Goal: Task Accomplishment & Management: Manage account settings

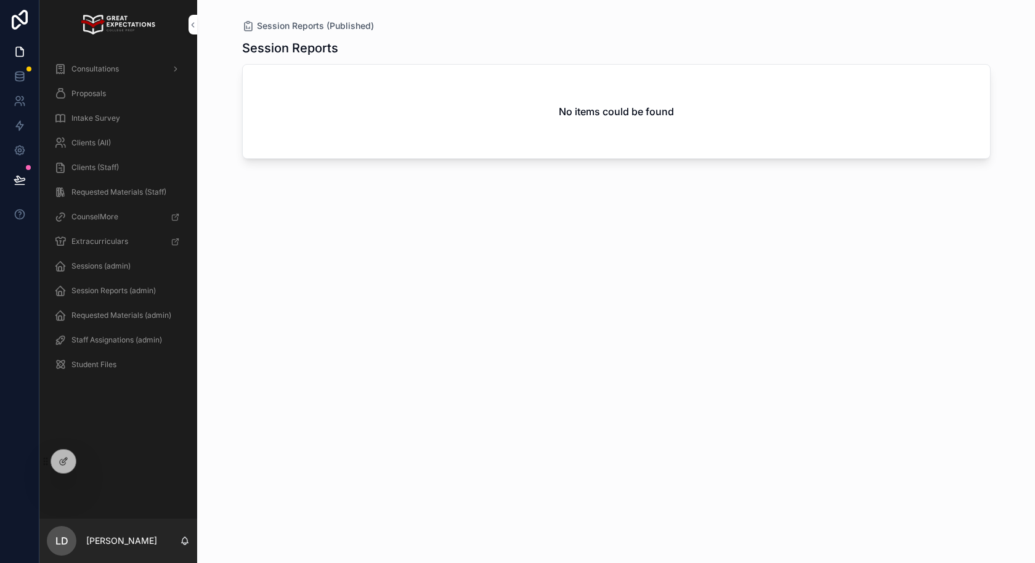
click at [103, 90] on span "Proposals" at bounding box center [88, 94] width 34 height 10
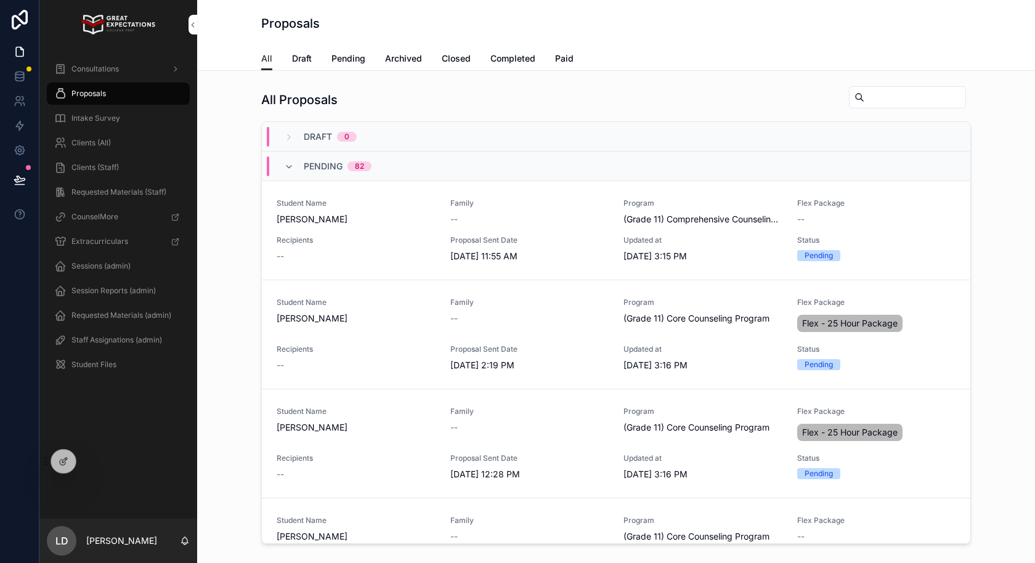
click at [309, 60] on span "Draft" at bounding box center [302, 58] width 20 height 12
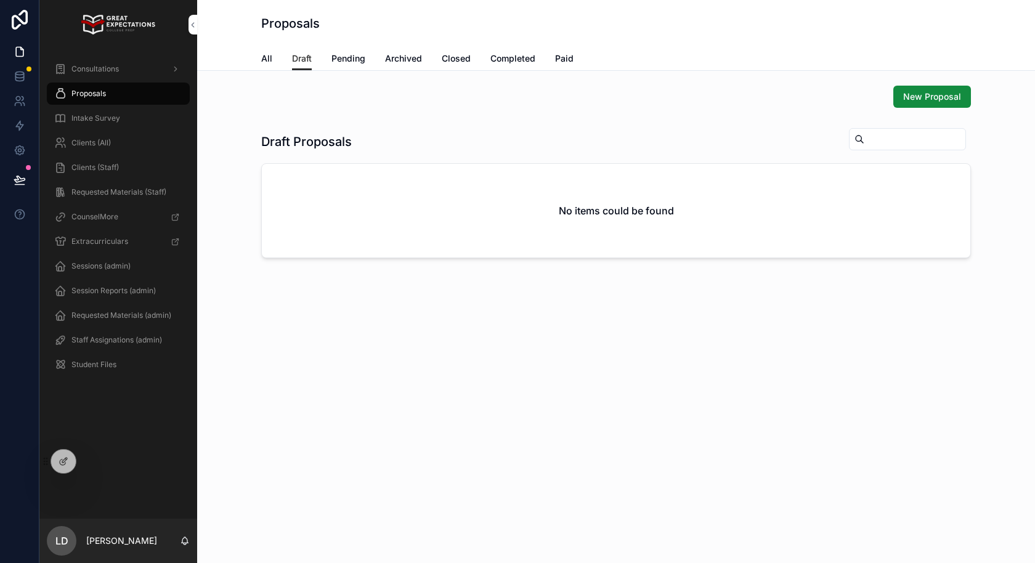
click at [350, 63] on span "Pending" at bounding box center [348, 58] width 34 height 12
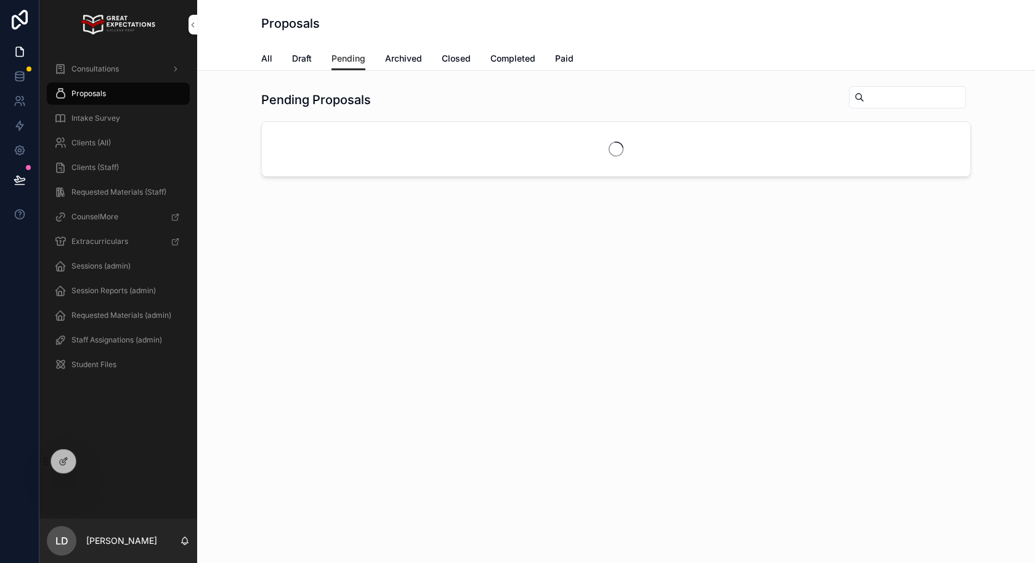
click at [304, 59] on span "Draft" at bounding box center [302, 58] width 20 height 12
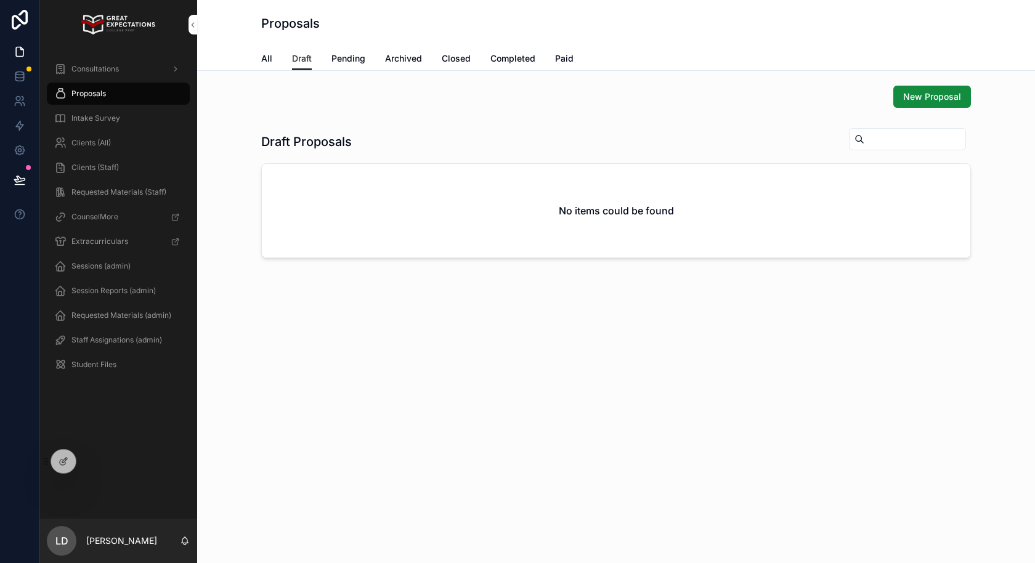
click at [365, 54] on span "Pending" at bounding box center [348, 58] width 34 height 12
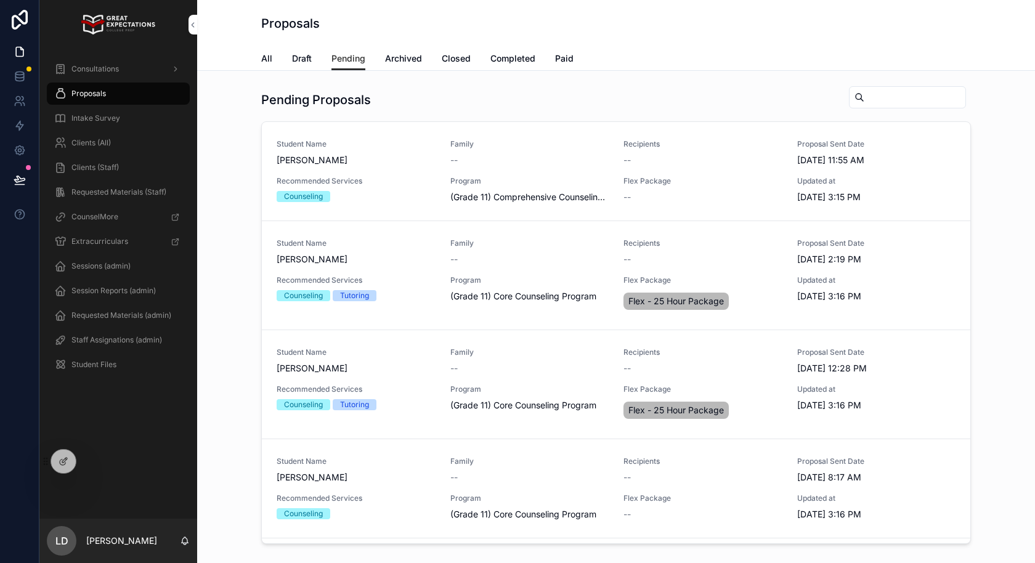
click at [868, 97] on input "scrollable content" at bounding box center [914, 97] width 101 height 17
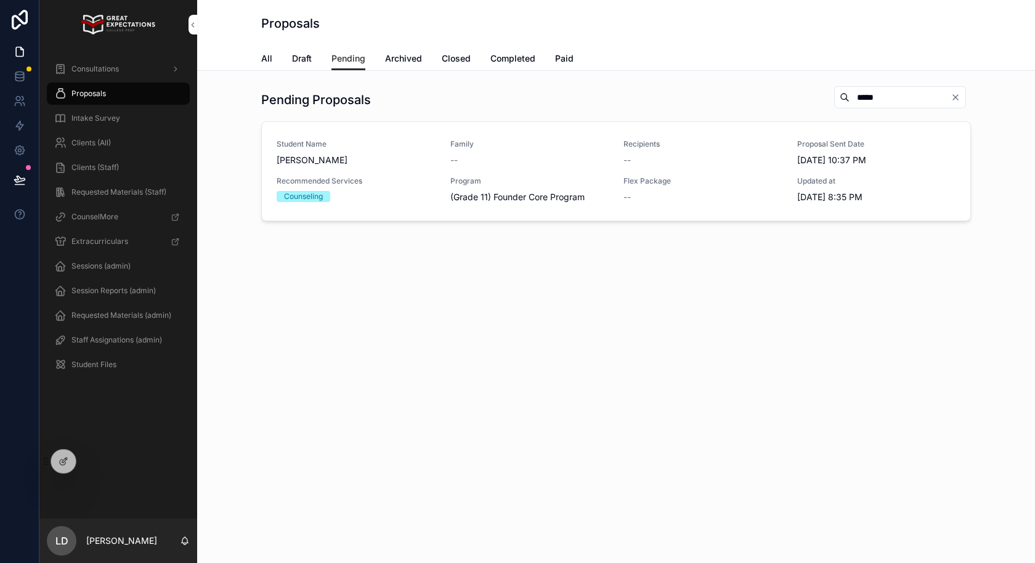
type input "*****"
click at [0, 0] on button "PREVIEW PROPOSAL" at bounding box center [0, 0] width 0 height 0
click at [0, 0] on span "PREVIEW PROPOSAL" at bounding box center [0, 0] width 0 height 0
click at [0, 0] on span "EDIT PROPOSAL" at bounding box center [0, 0] width 0 height 0
click at [955, 98] on icon "Clear" at bounding box center [955, 97] width 5 height 5
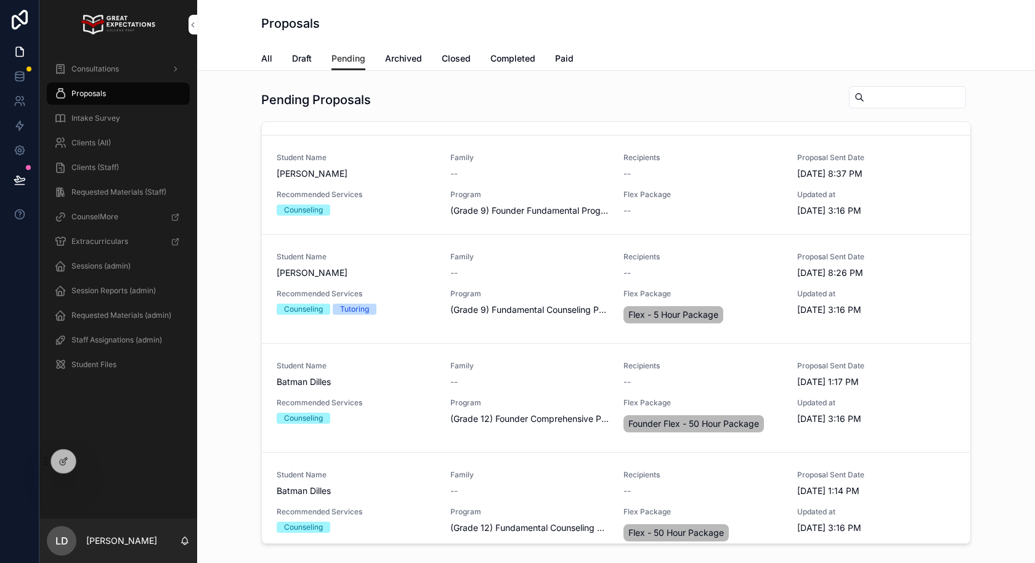
scroll to position [2426, 0]
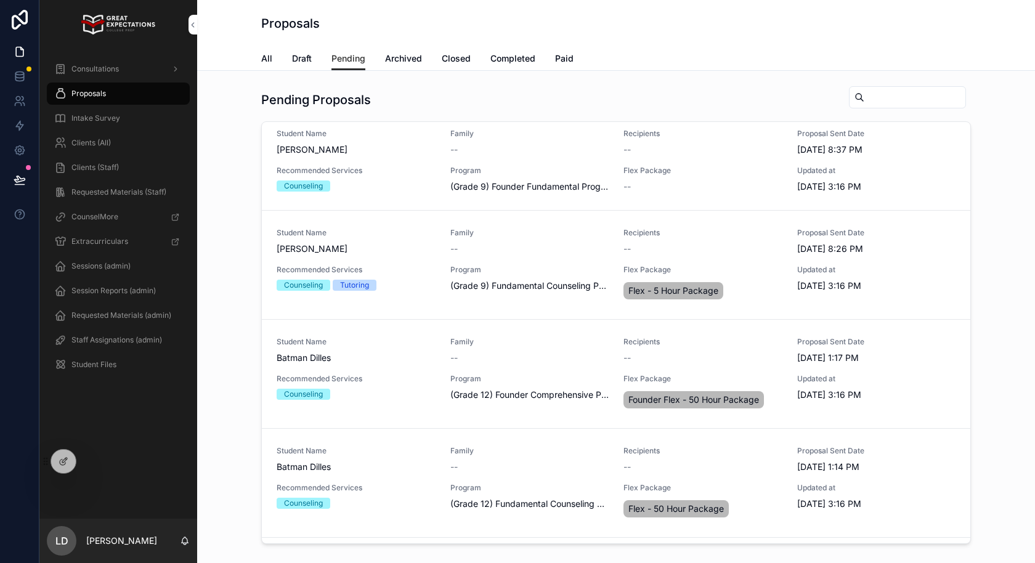
click at [285, 59] on div "All Draft Pending Archived Closed Completed Paid" at bounding box center [615, 58] width 709 height 23
click at [265, 59] on span "All" at bounding box center [266, 58] width 11 height 12
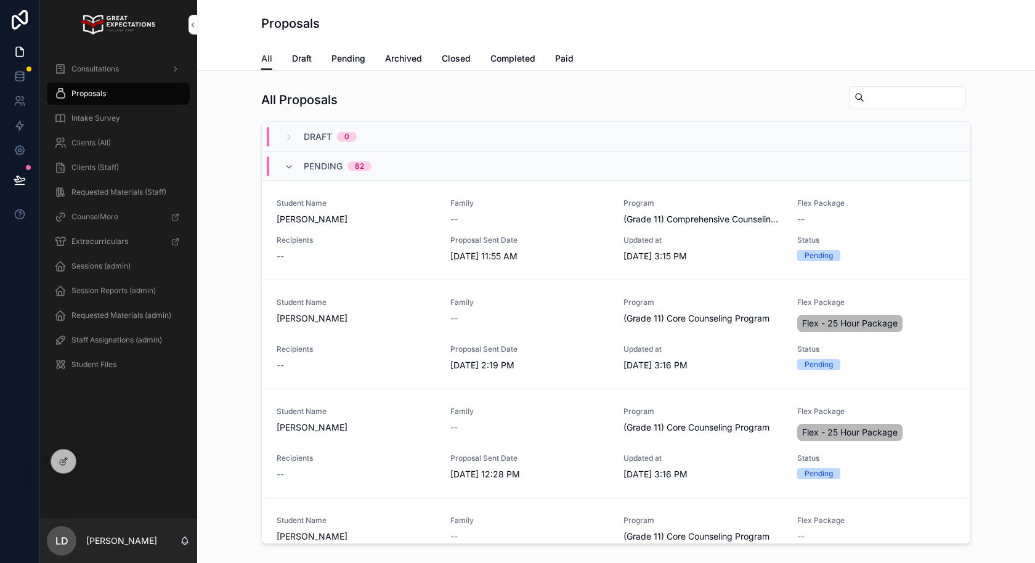
click at [327, 63] on div "All Draft Pending Archived Closed Completed Paid" at bounding box center [615, 58] width 709 height 23
click at [335, 63] on span "Pending" at bounding box center [348, 58] width 34 height 12
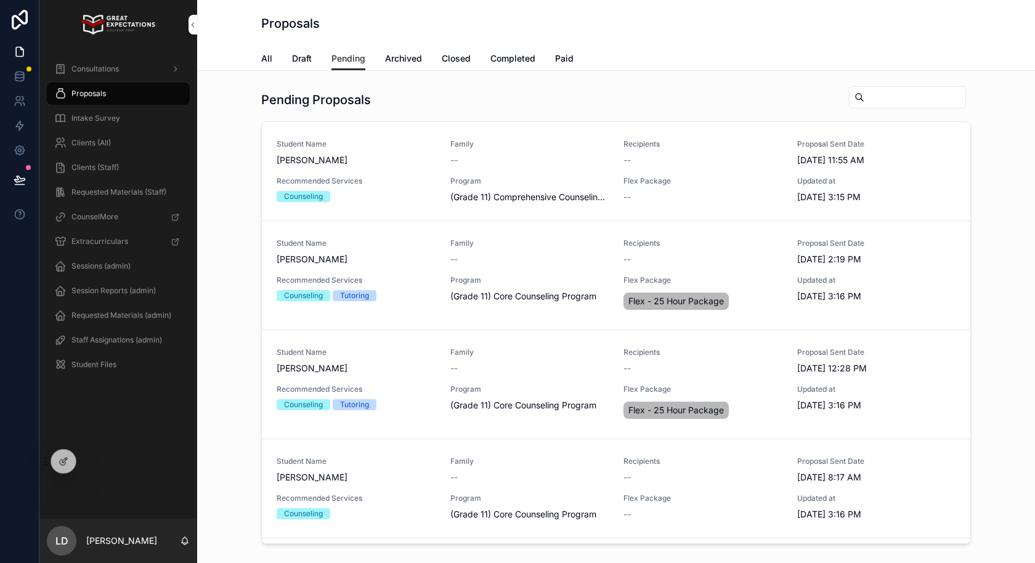
click at [0, 0] on div at bounding box center [0, 0] width 0 height 0
click at [59, 465] on icon at bounding box center [64, 461] width 10 height 10
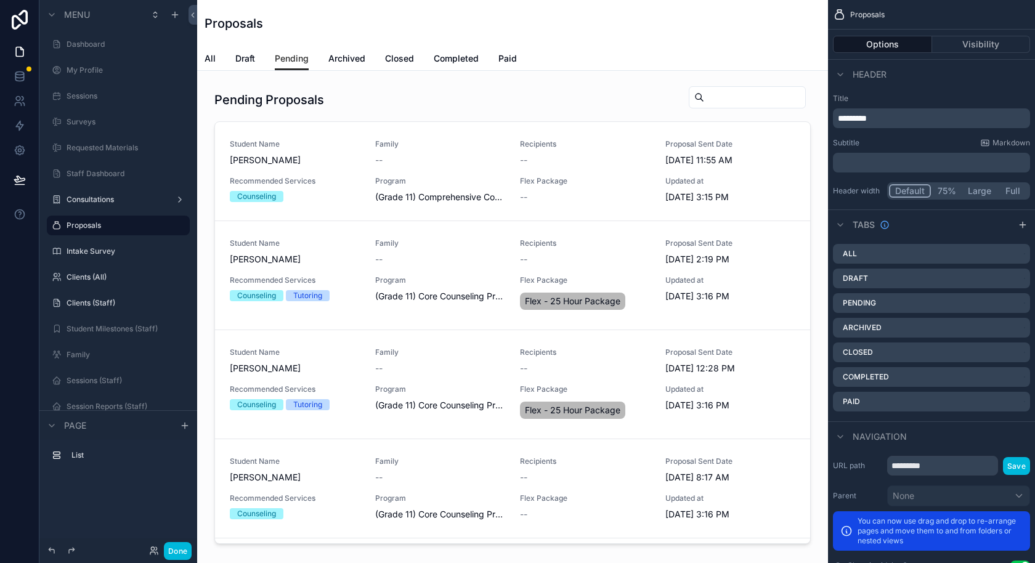
click at [464, 139] on div "scrollable content" at bounding box center [512, 317] width 611 height 473
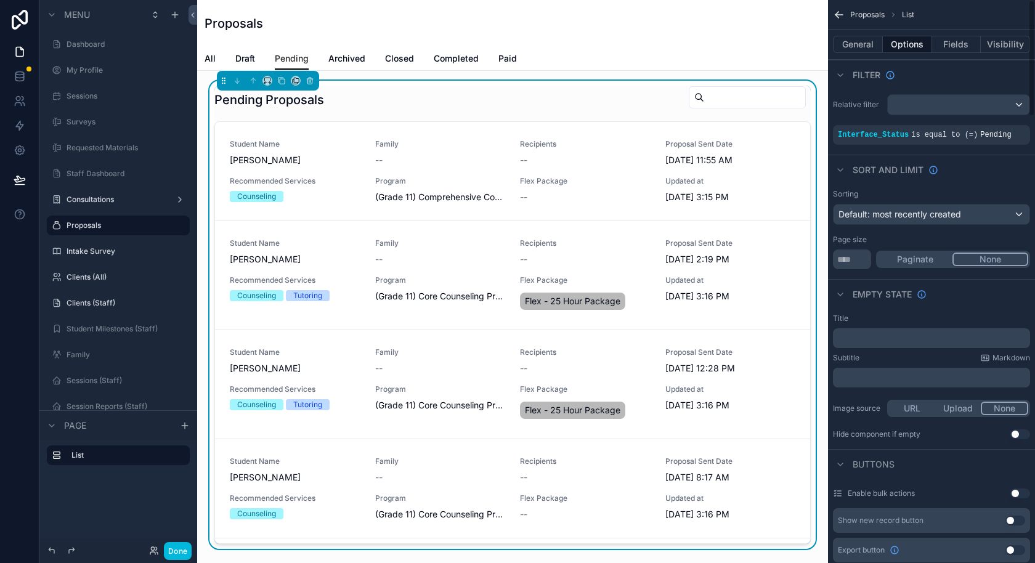
click at [996, 44] on button "Visibility" at bounding box center [1004, 44] width 49 height 17
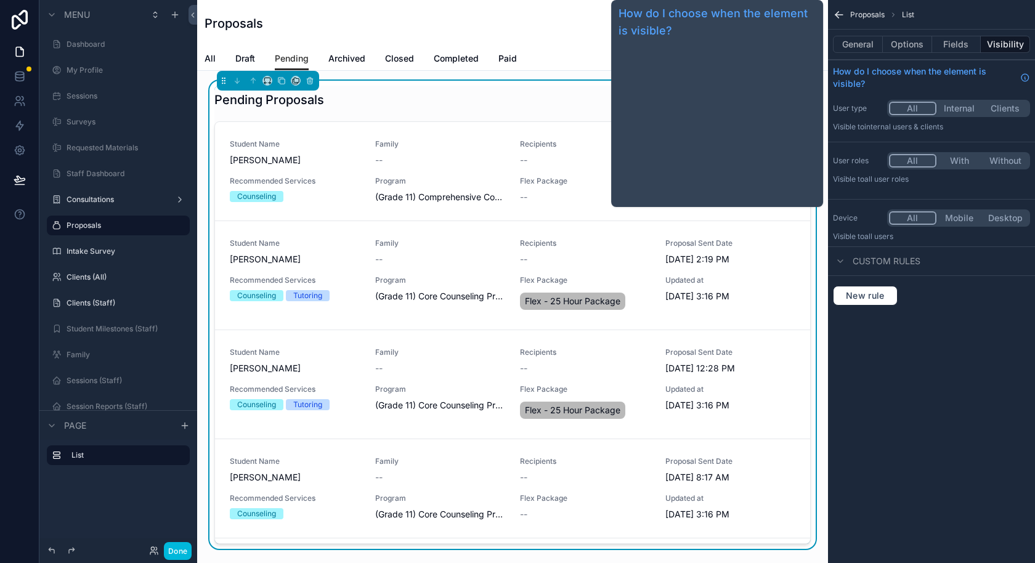
click at [957, 48] on button "Fields" at bounding box center [956, 44] width 49 height 17
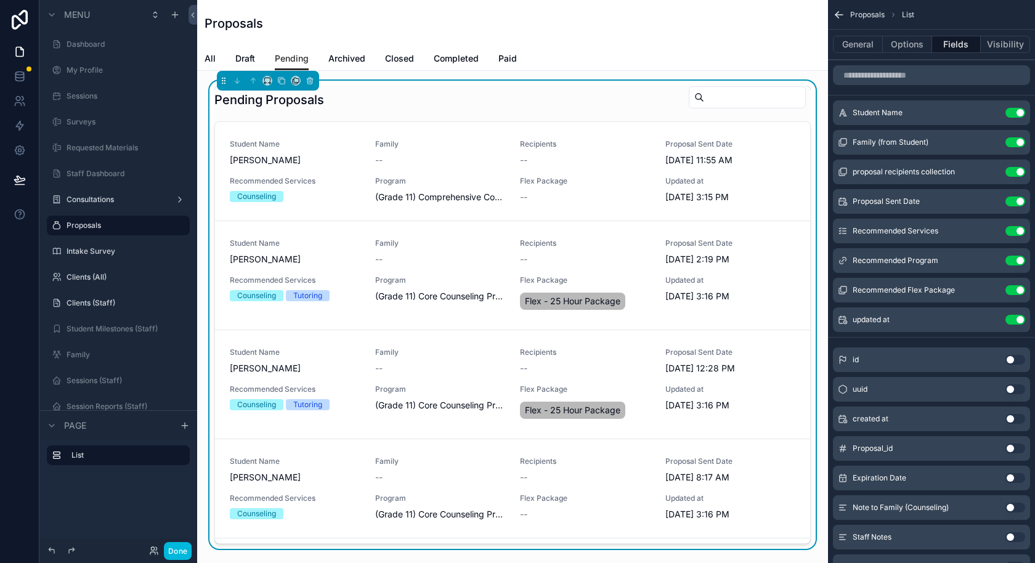
click at [0, 0] on icon "scrollable content" at bounding box center [0, 0] width 0 height 0
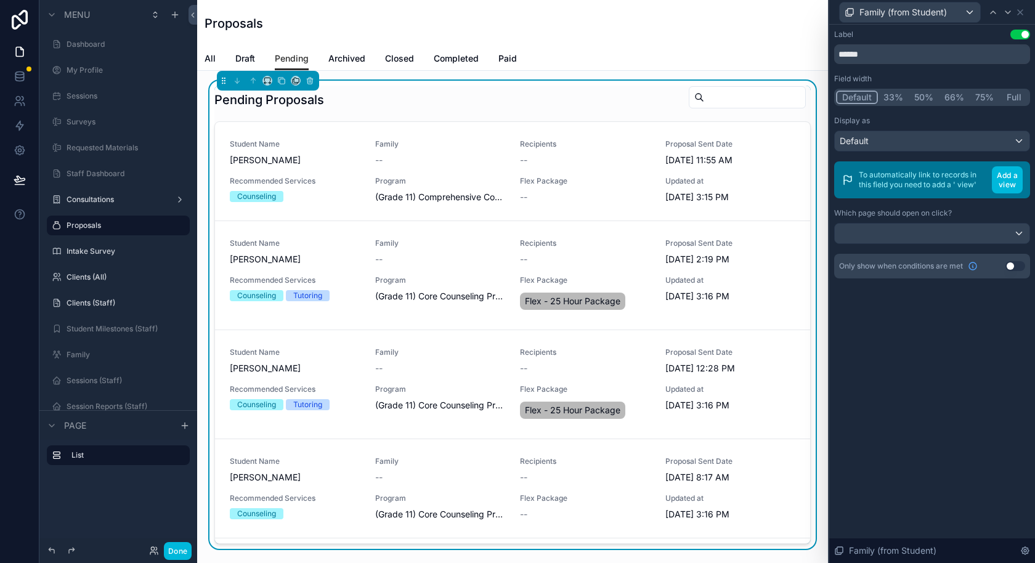
click at [1026, 7] on div "Family (from Student)" at bounding box center [932, 12] width 196 height 24
click at [1022, 9] on icon at bounding box center [1020, 12] width 10 height 10
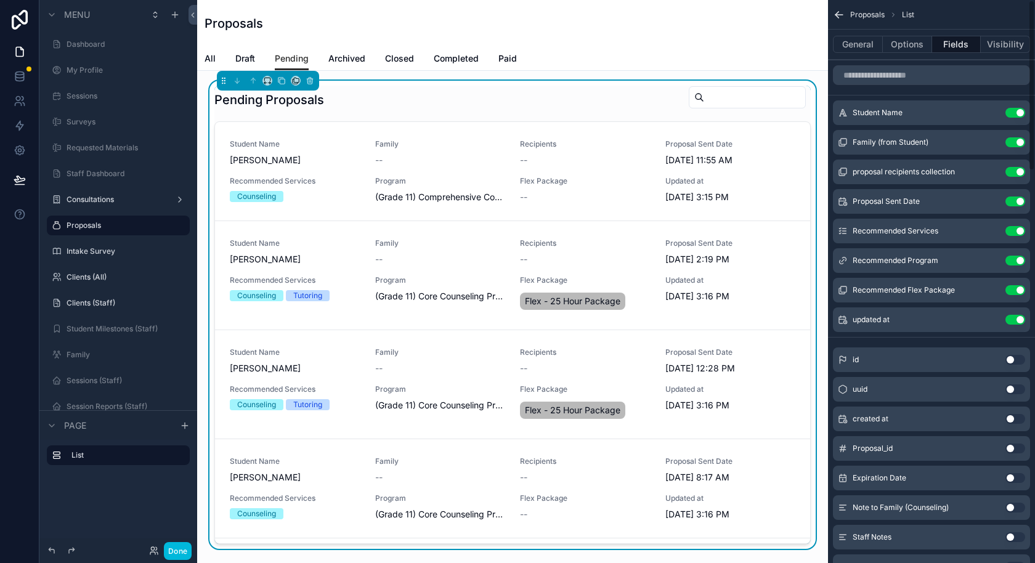
click at [906, 40] on button "Options" at bounding box center [906, 44] width 49 height 17
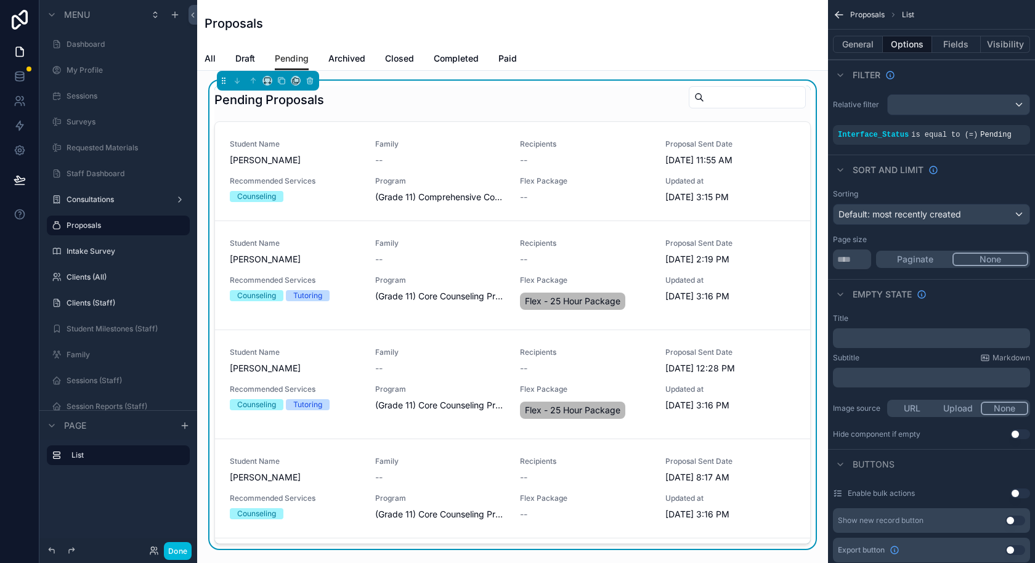
click at [591, 143] on span "Recipients" at bounding box center [585, 144] width 131 height 10
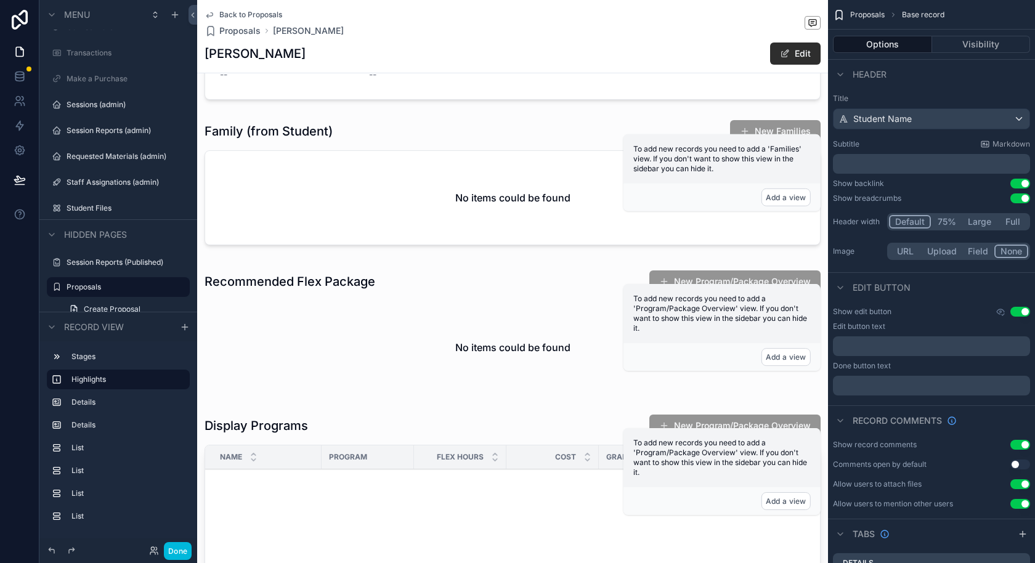
scroll to position [562, 0]
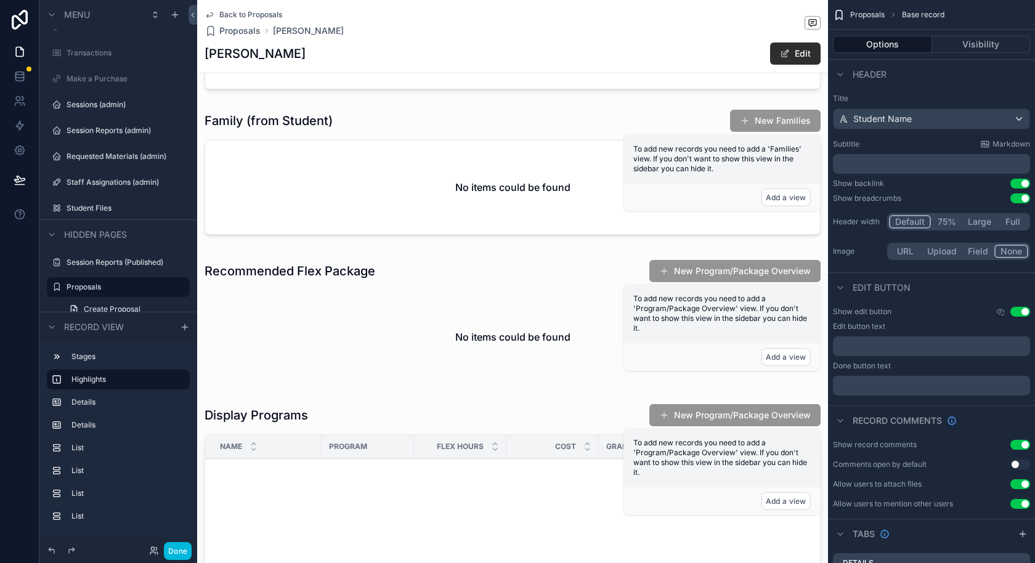
click at [422, 200] on div "scrollable content" at bounding box center [512, 174] width 631 height 140
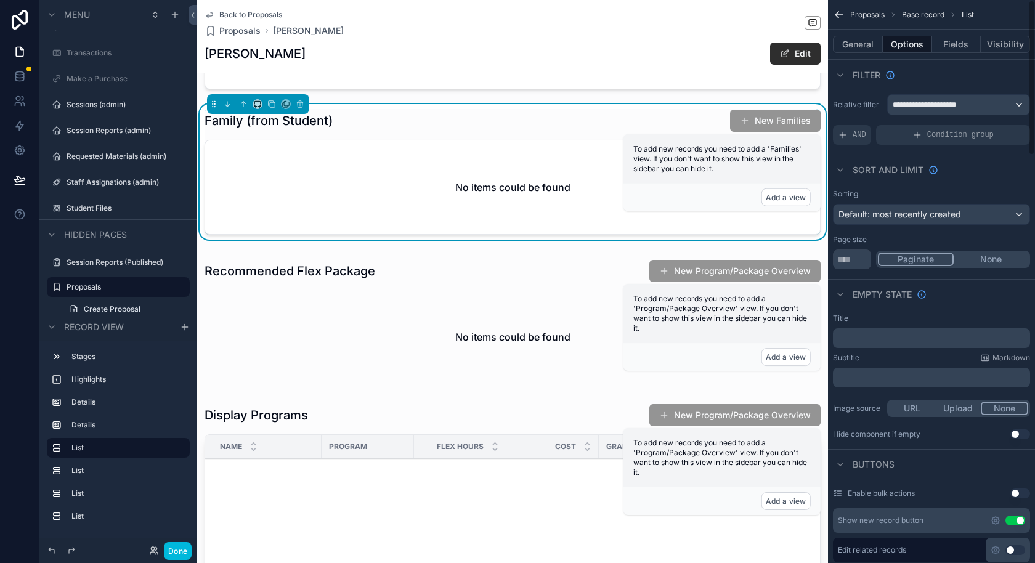
click at [950, 40] on button "Fields" at bounding box center [956, 44] width 49 height 17
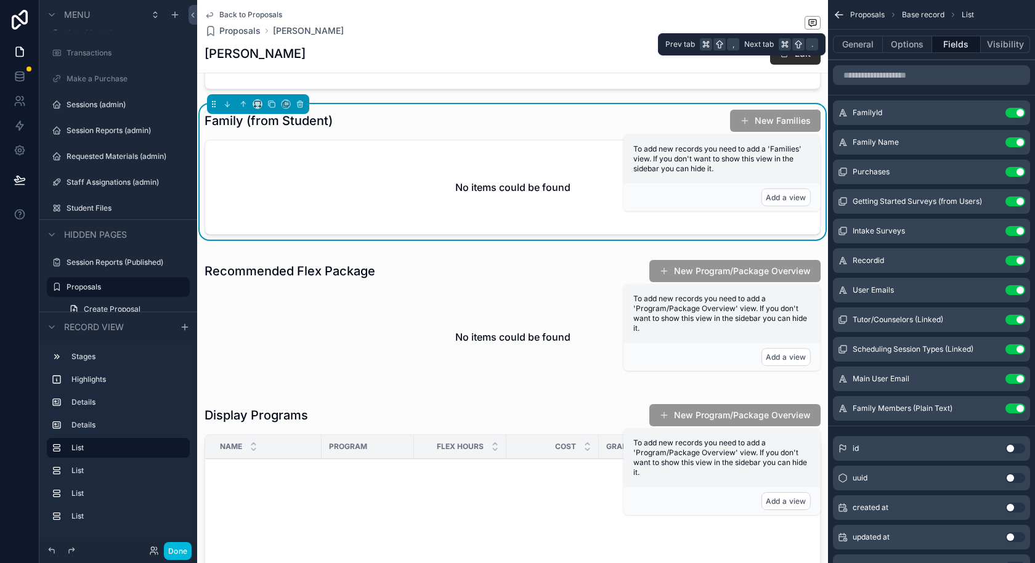
click at [1000, 50] on button "Visibility" at bounding box center [1004, 44] width 49 height 17
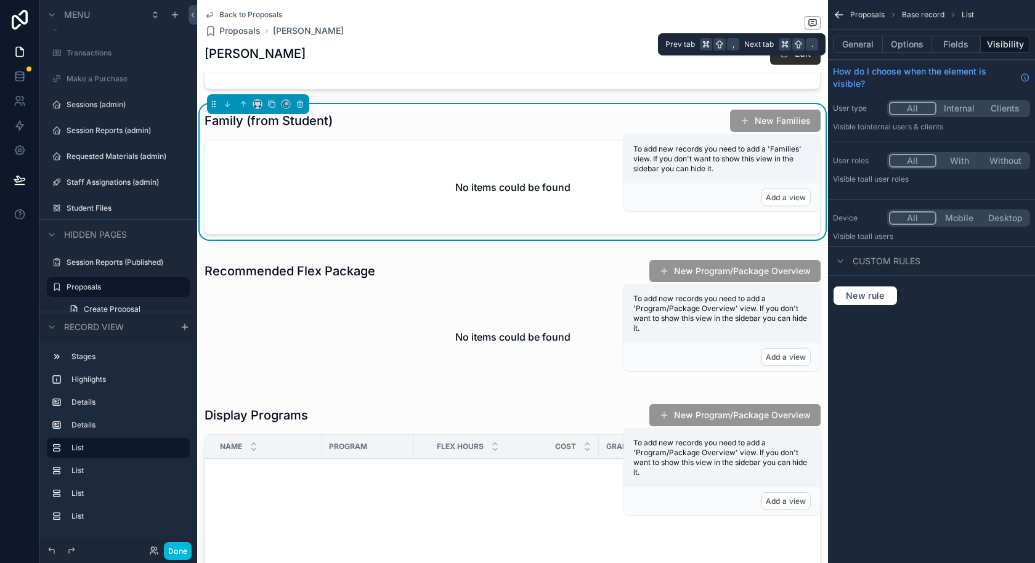
click at [962, 45] on button "Fields" at bounding box center [956, 44] width 49 height 17
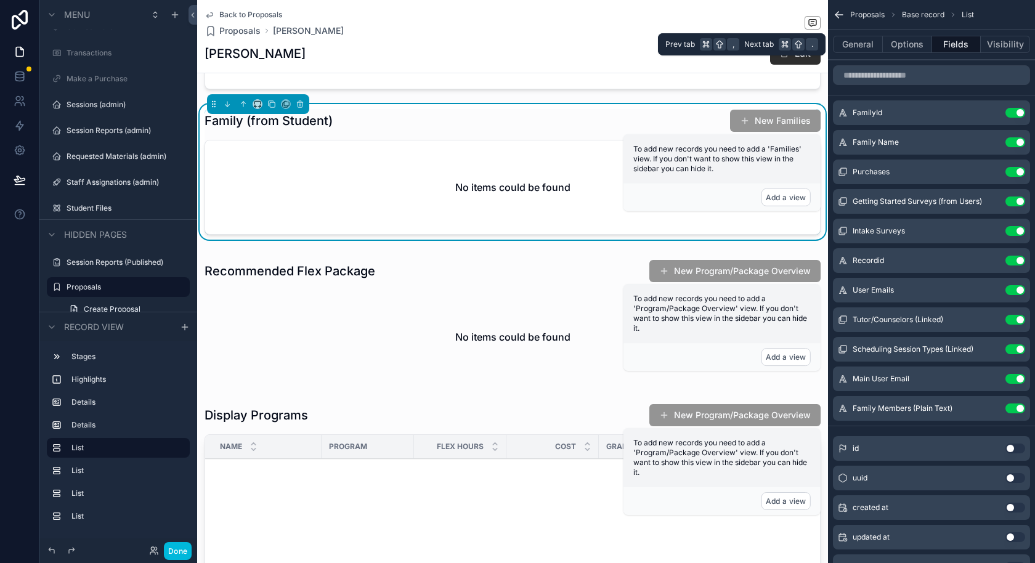
click at [918, 44] on button "Options" at bounding box center [906, 44] width 49 height 17
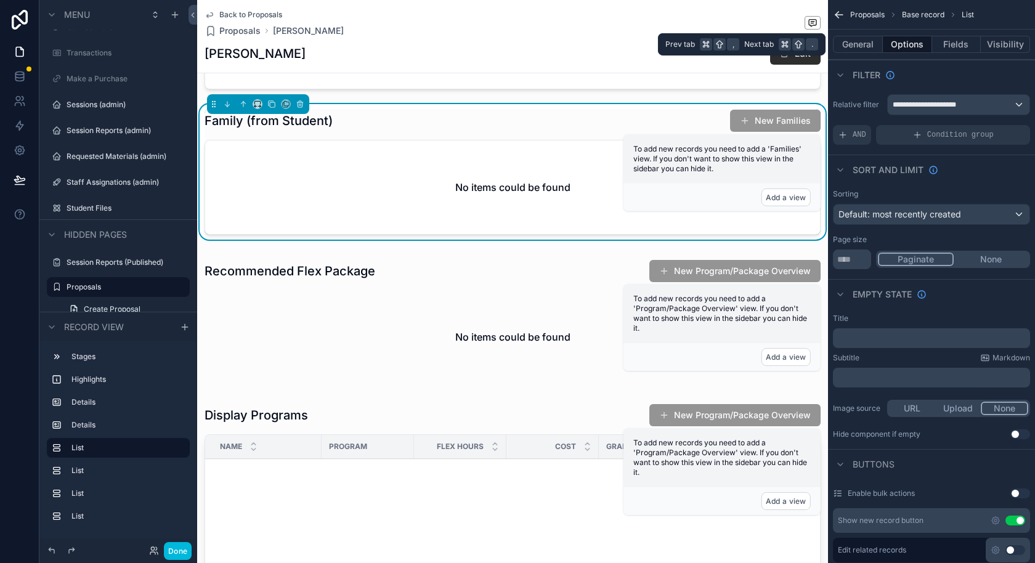
click at [868, 44] on button "General" at bounding box center [858, 44] width 50 height 17
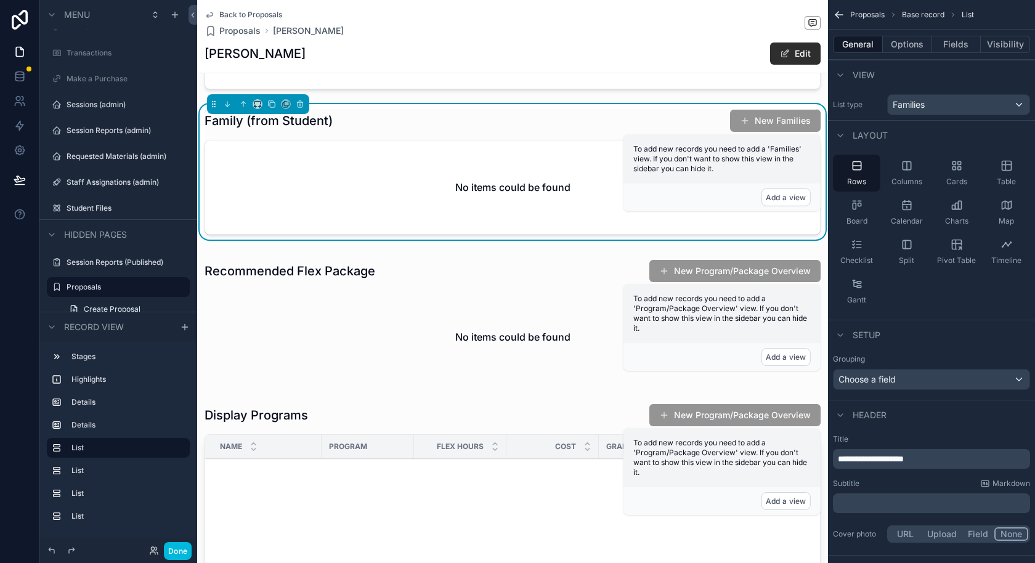
click at [834, 7] on div "Proposals Base record List" at bounding box center [931, 15] width 207 height 30
click at [841, 18] on icon "scrollable content" at bounding box center [839, 15] width 12 height 12
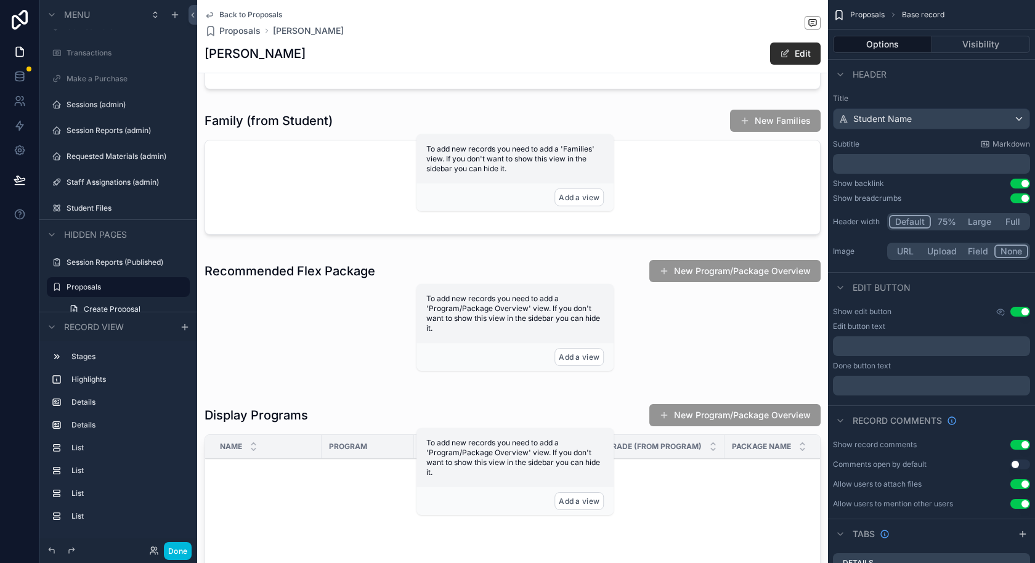
click at [233, 17] on span "Back to Proposals" at bounding box center [250, 15] width 63 height 10
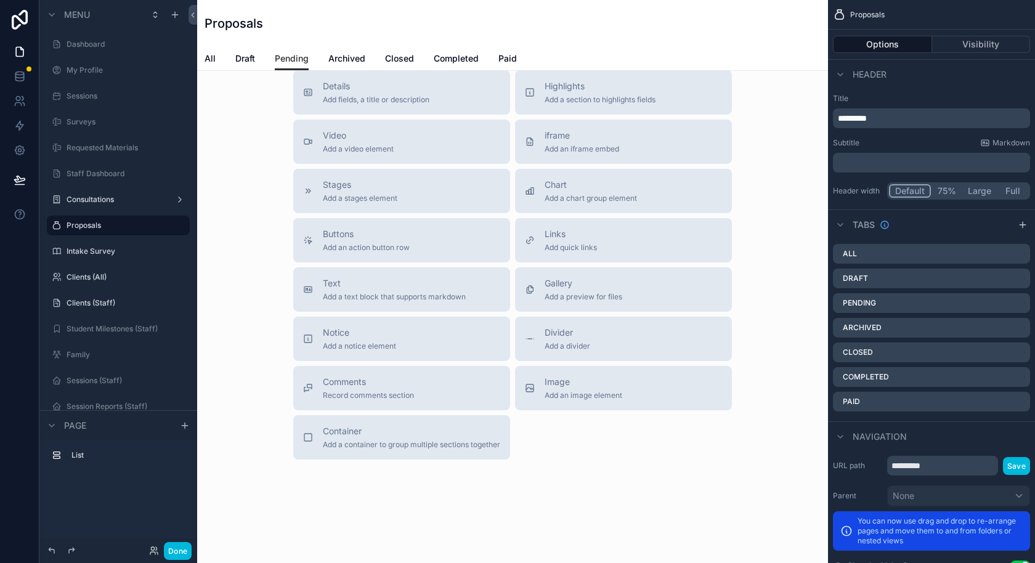
click at [290, 55] on span "Pending" at bounding box center [292, 58] width 34 height 12
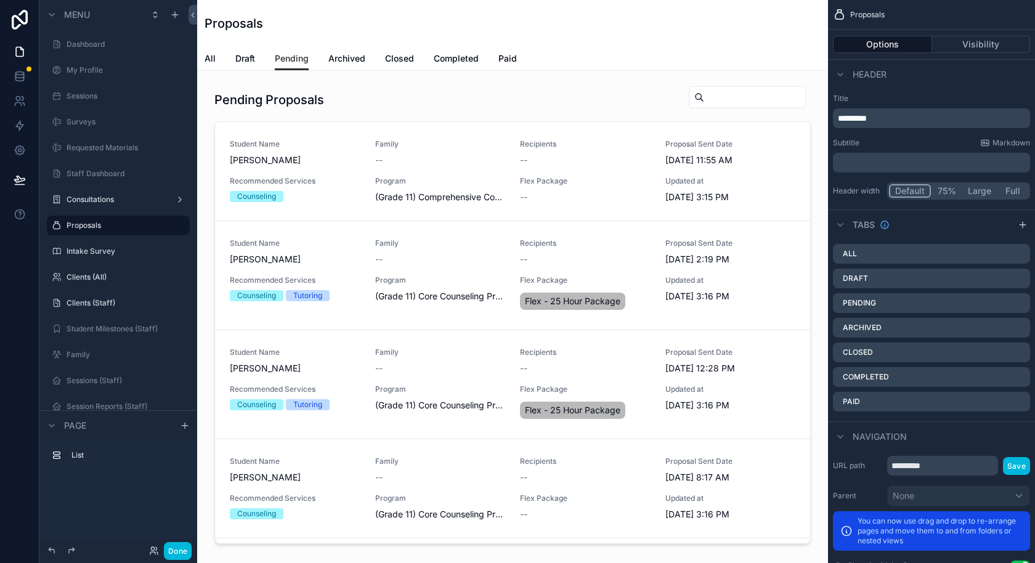
click at [435, 156] on div "scrollable content" at bounding box center [512, 317] width 611 height 473
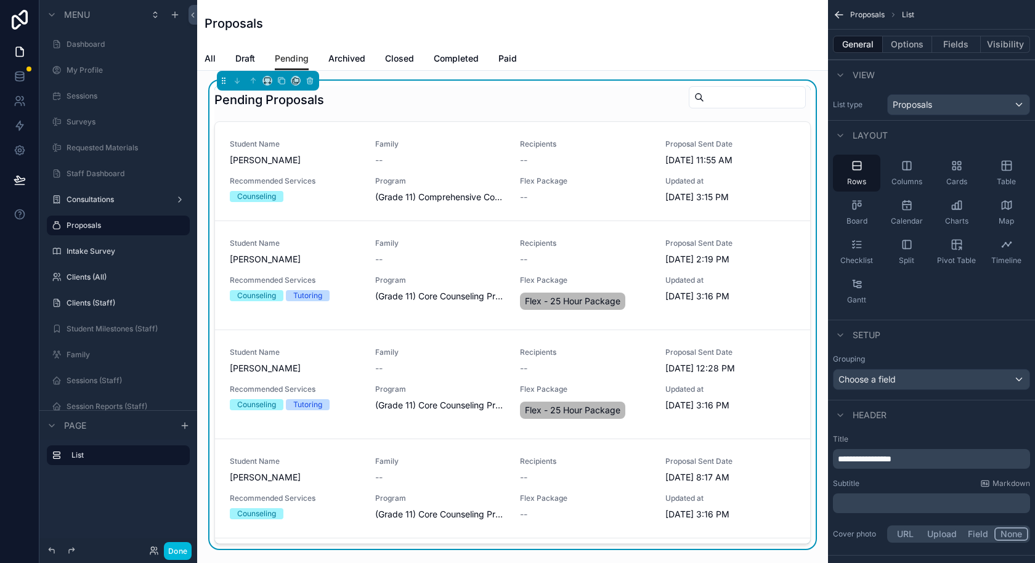
click at [217, 59] on div "All Draft Pending Archived Closed Completed Paid" at bounding box center [512, 58] width 616 height 23
click at [1007, 44] on button "Visibility" at bounding box center [1004, 44] width 49 height 17
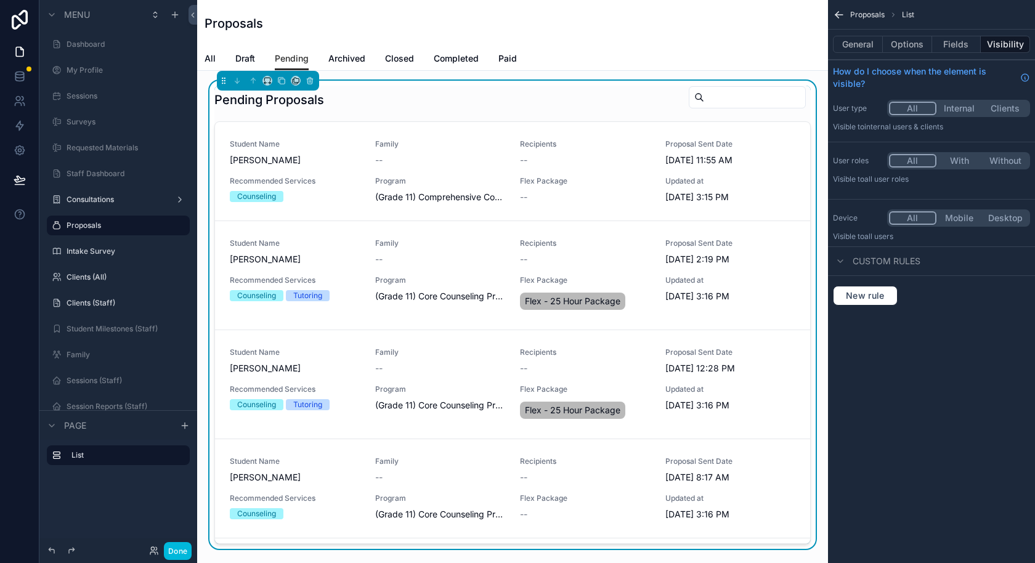
click at [947, 51] on button "Fields" at bounding box center [956, 44] width 49 height 17
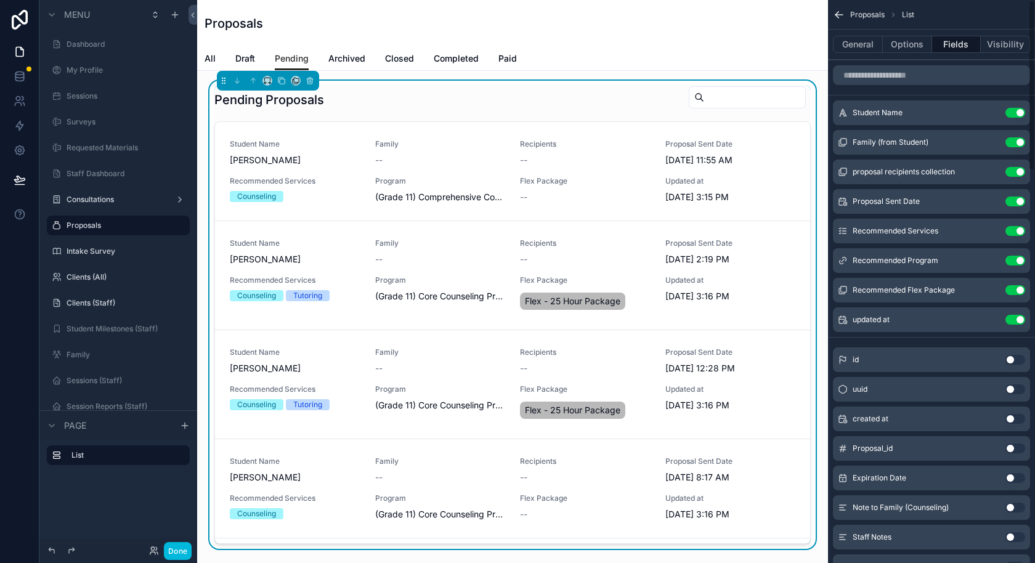
click at [911, 42] on button "Options" at bounding box center [906, 44] width 49 height 17
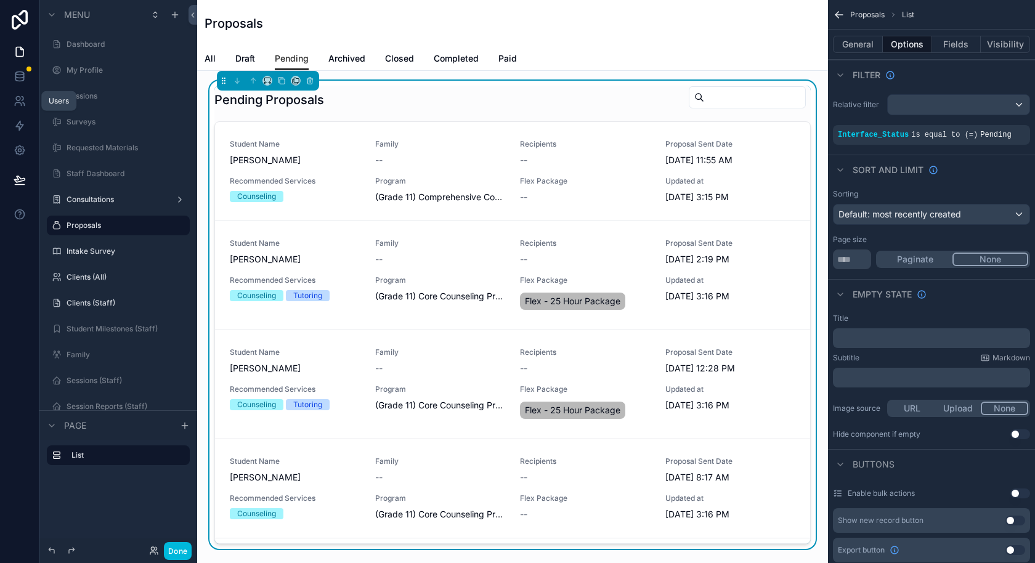
click at [24, 107] on link at bounding box center [19, 101] width 39 height 25
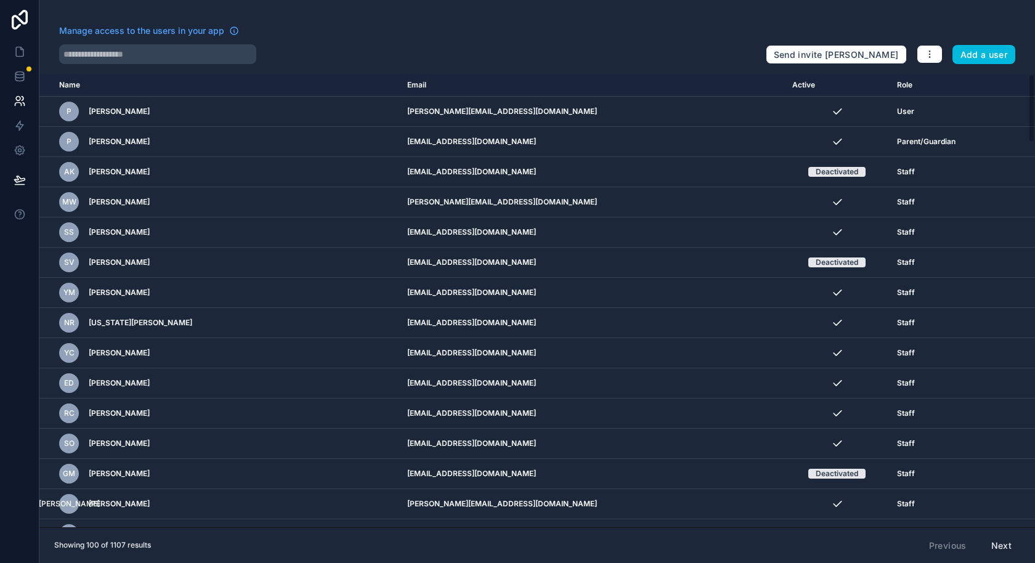
click at [184, 52] on input "text" at bounding box center [157, 54] width 197 height 20
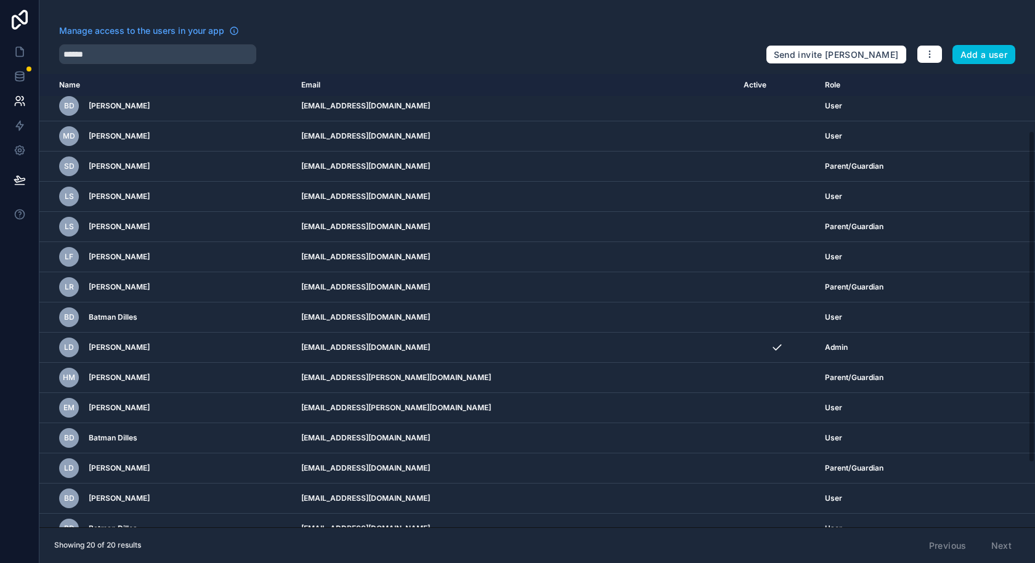
scroll to position [91, 0]
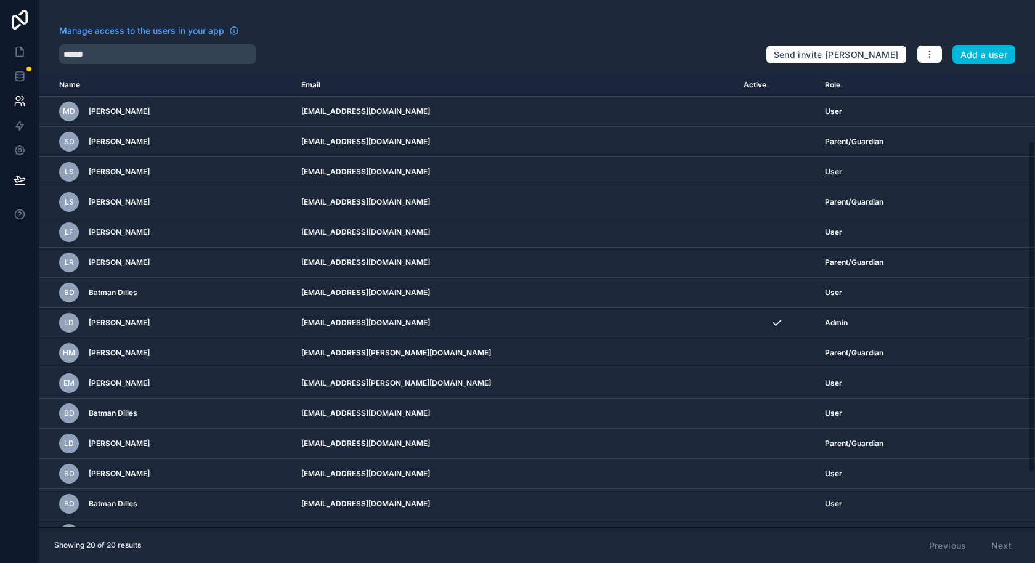
type input "******"
click at [897, 321] on div "Admin" at bounding box center [896, 323] width 143 height 10
click at [0, 0] on icon "scrollable content" at bounding box center [0, 0] width 0 height 0
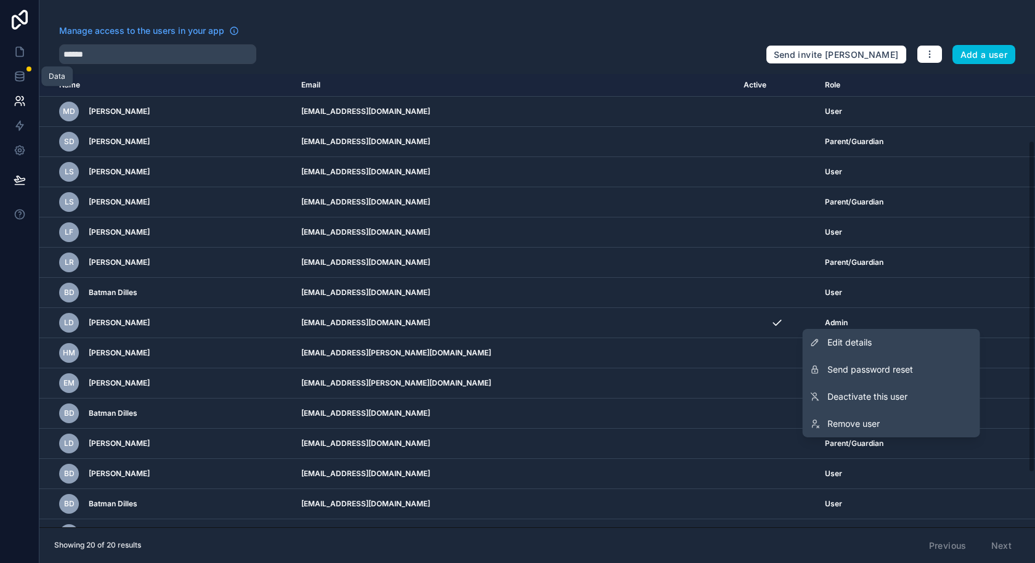
click at [20, 73] on icon at bounding box center [20, 76] width 12 height 12
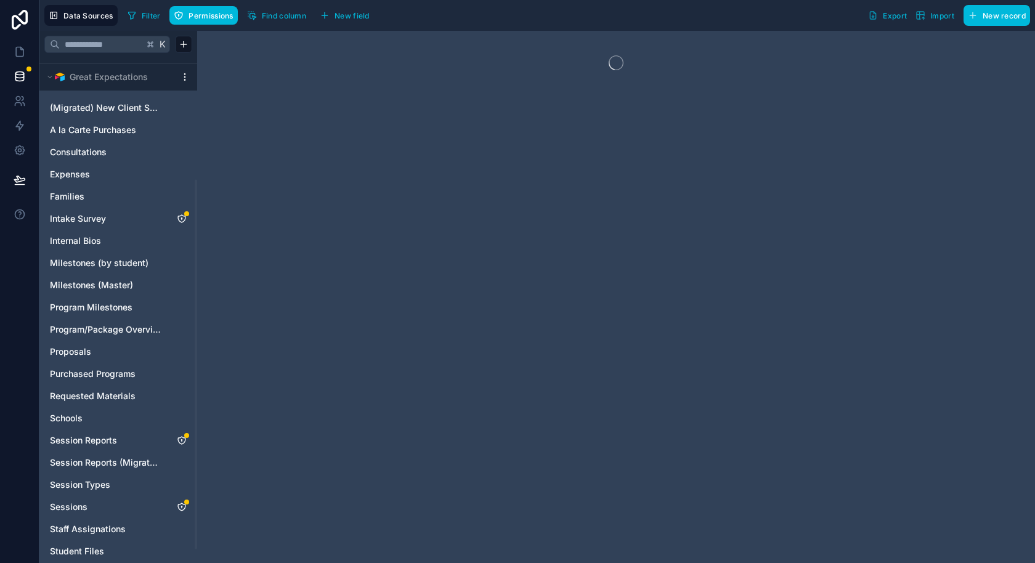
scroll to position [185, 0]
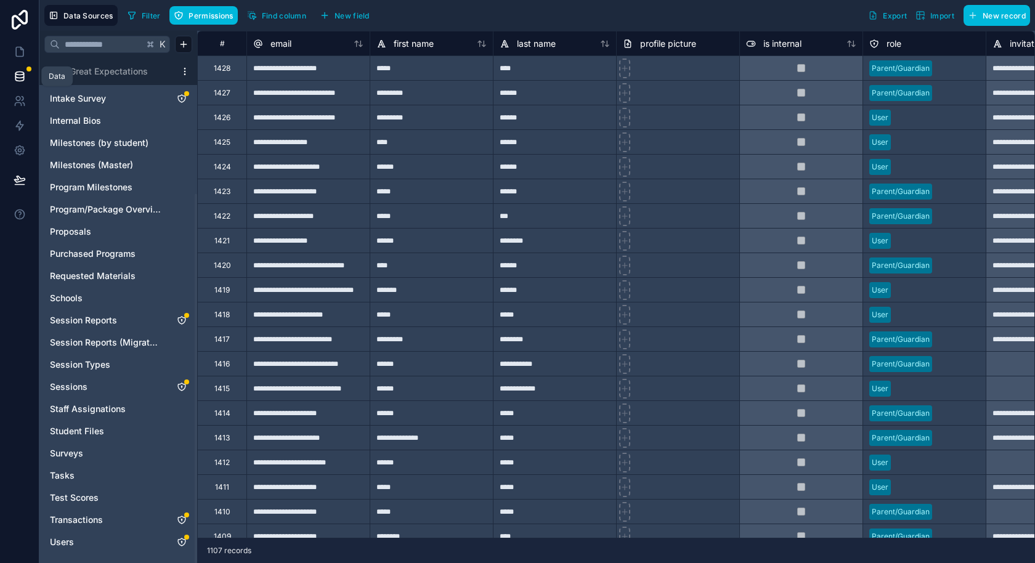
click at [15, 44] on link at bounding box center [19, 51] width 39 height 25
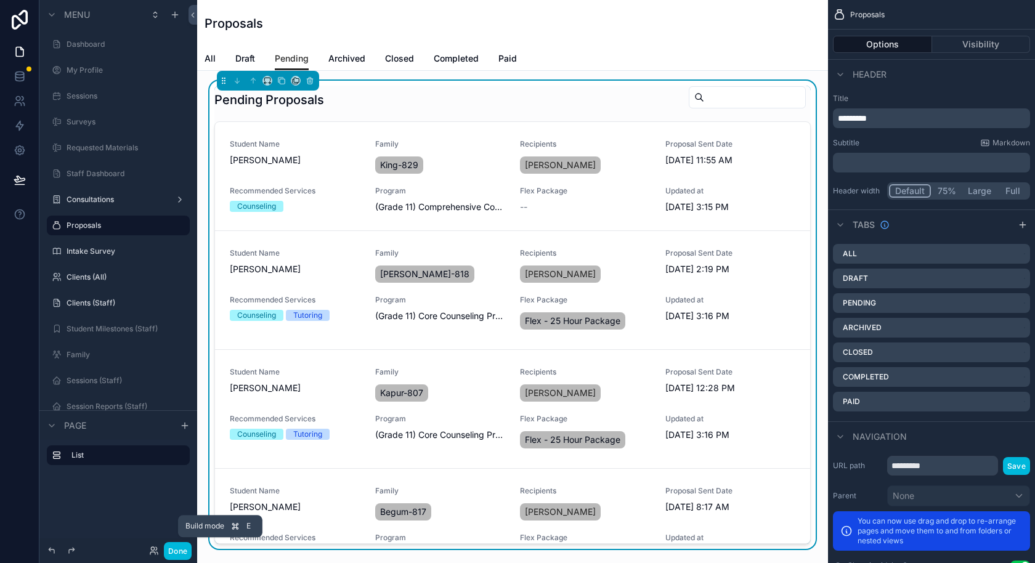
click at [179, 550] on button "Done" at bounding box center [178, 551] width 28 height 18
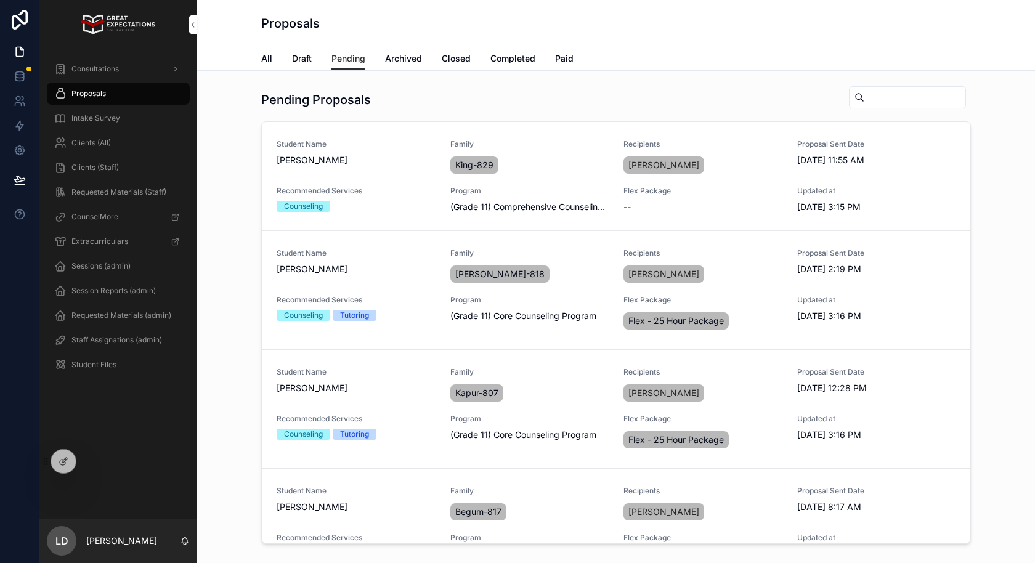
click at [136, 428] on div "Consultations Proposals Intake Survey Clients (All) Clients (Staff) Requested M…" at bounding box center [118, 283] width 158 height 469
click at [307, 59] on span "Draft" at bounding box center [302, 58] width 20 height 12
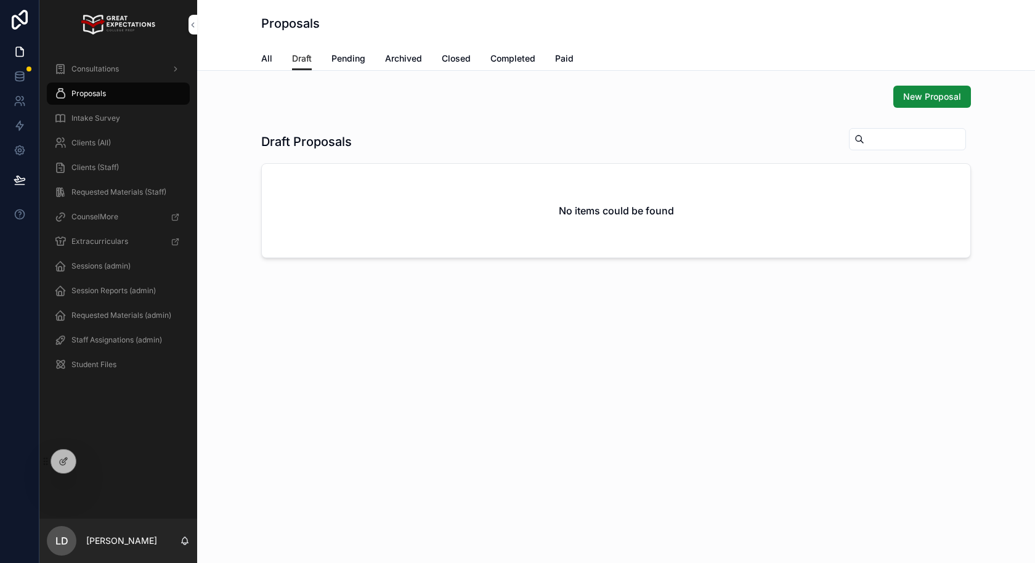
click at [271, 59] on div "All Draft Pending Archived Closed Completed Paid" at bounding box center [615, 58] width 709 height 23
click at [347, 60] on span "Pending" at bounding box center [348, 58] width 34 height 12
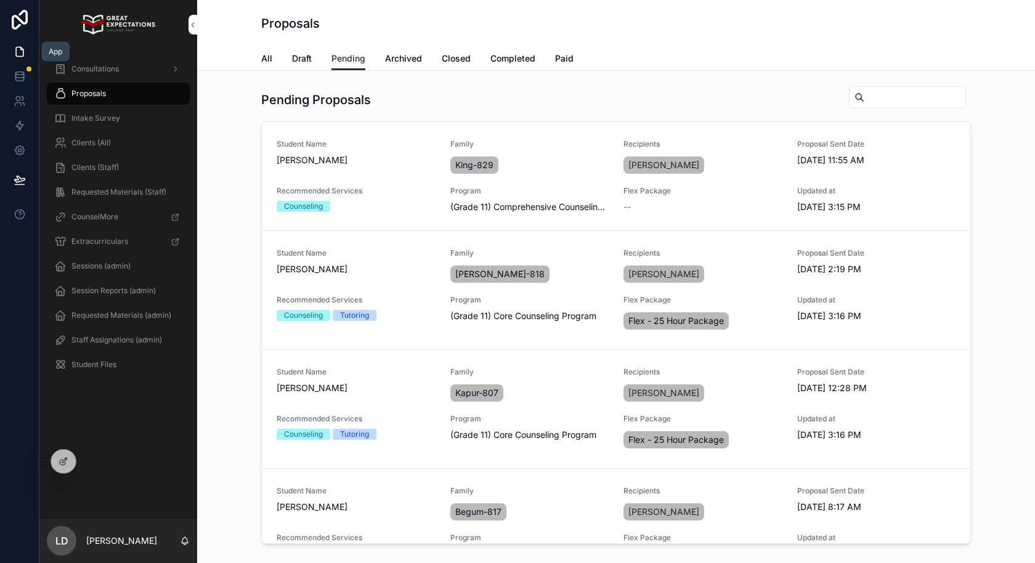
click at [20, 46] on icon at bounding box center [20, 52] width 12 height 12
